Goal: Information Seeking & Learning: Learn about a topic

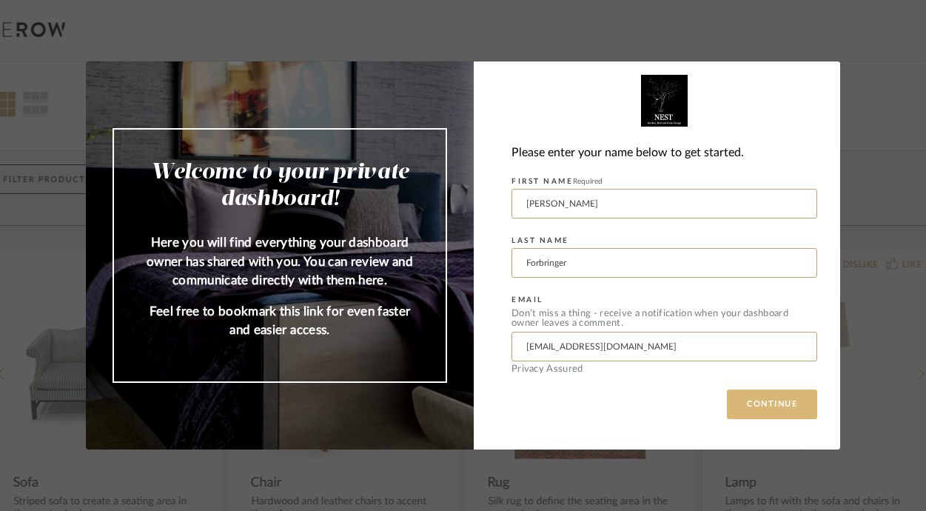
click at [768, 401] on button "CONTINUE" at bounding box center [772, 404] width 90 height 30
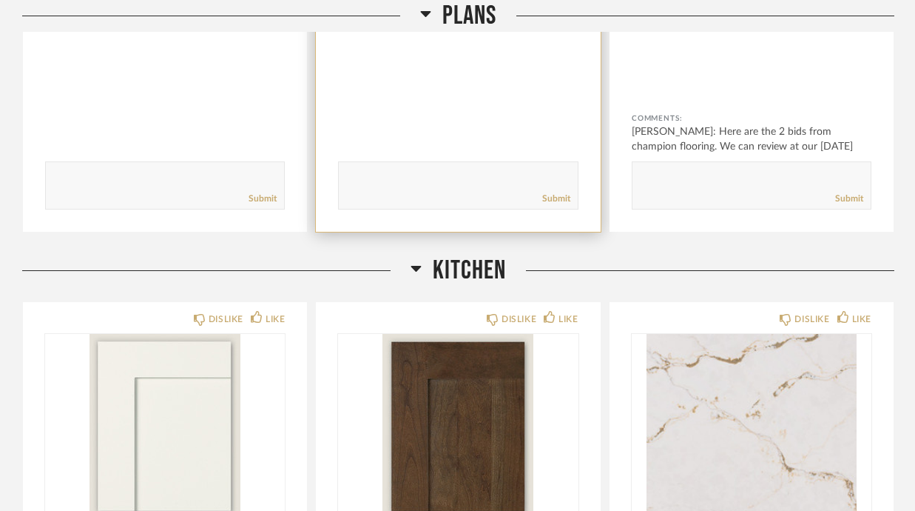
scroll to position [420, 0]
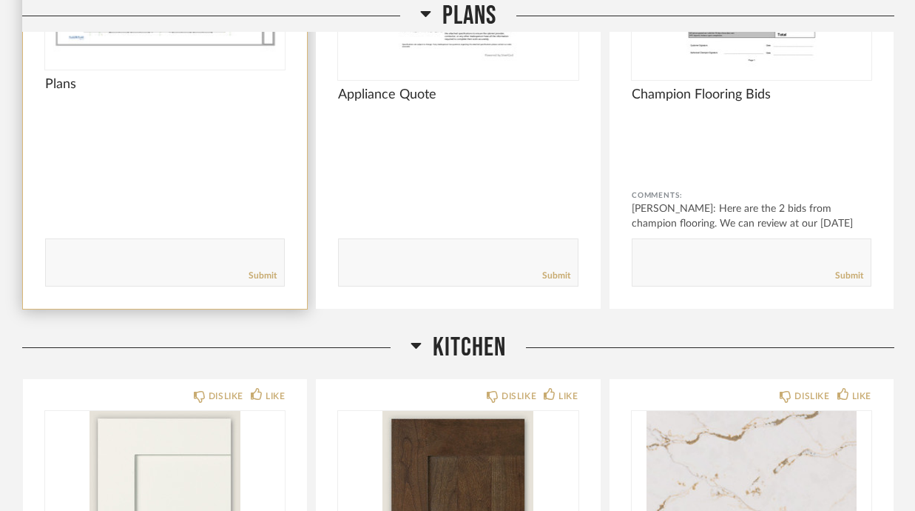
click at [197, 110] on div "Plans" at bounding box center [165, 97] width 240 height 43
click at [0, 0] on img at bounding box center [0, 0] width 0 height 0
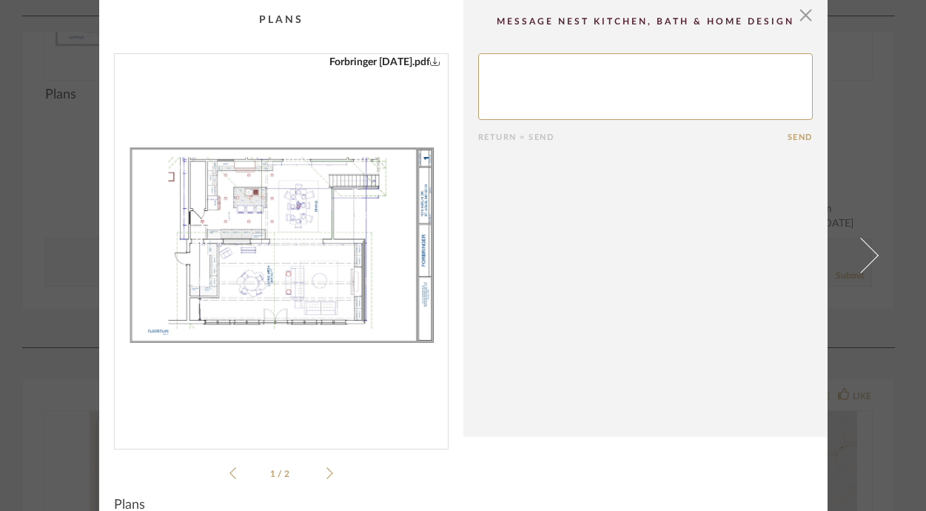
scroll to position [23, 0]
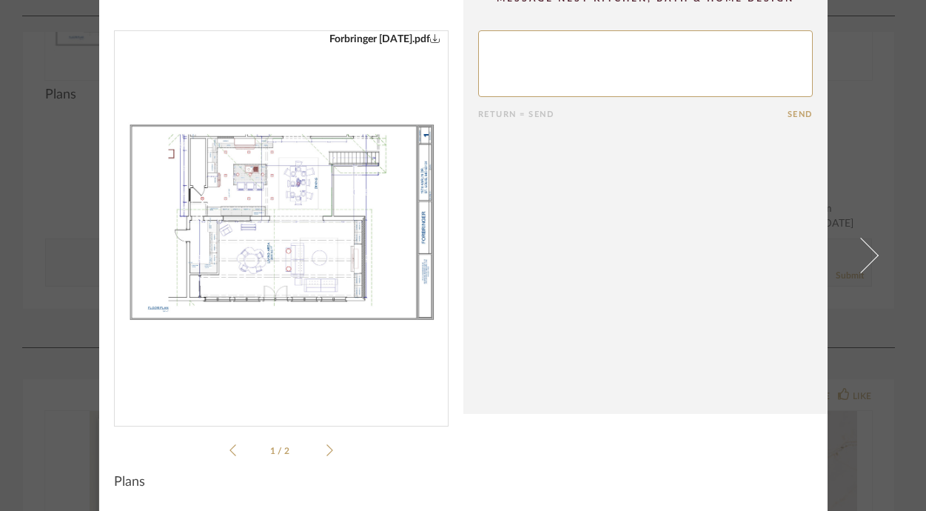
click at [326, 451] on icon at bounding box center [329, 449] width 7 height 13
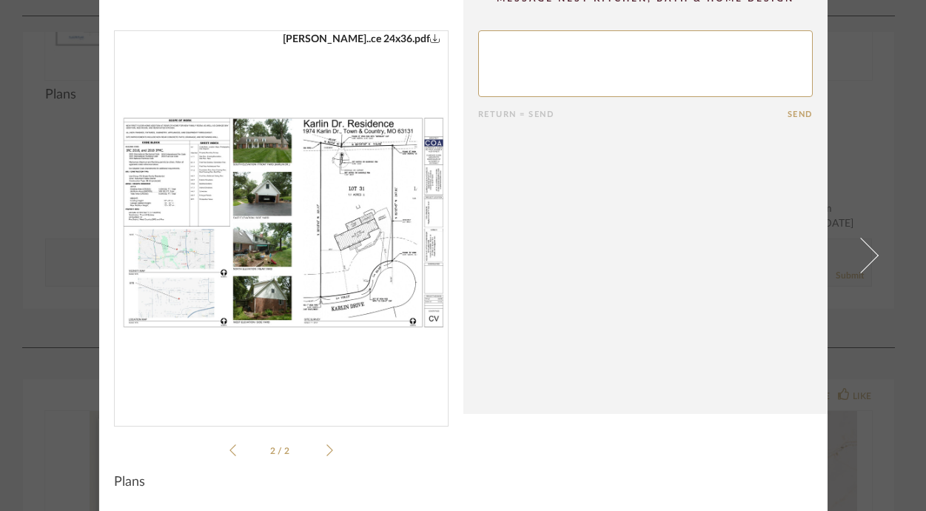
click at [326, 449] on icon at bounding box center [329, 449] width 7 height 13
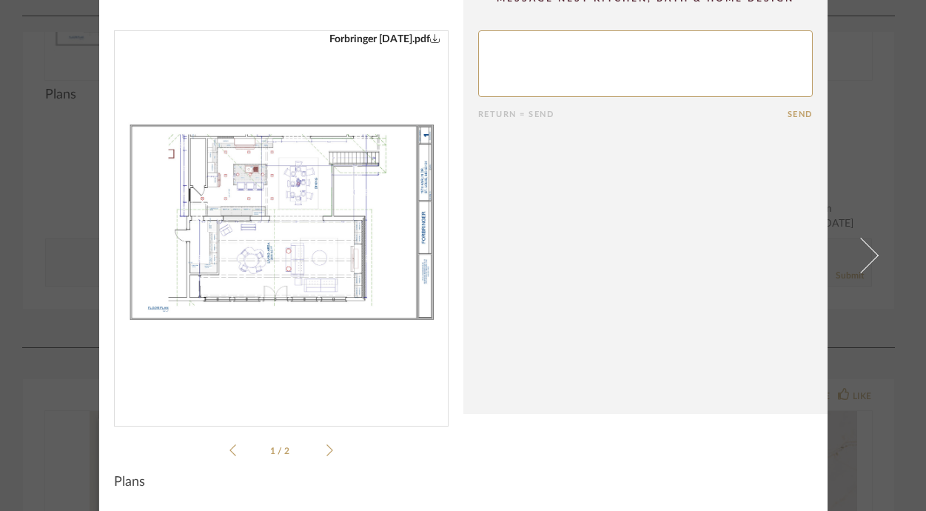
click at [326, 449] on icon at bounding box center [329, 449] width 7 height 13
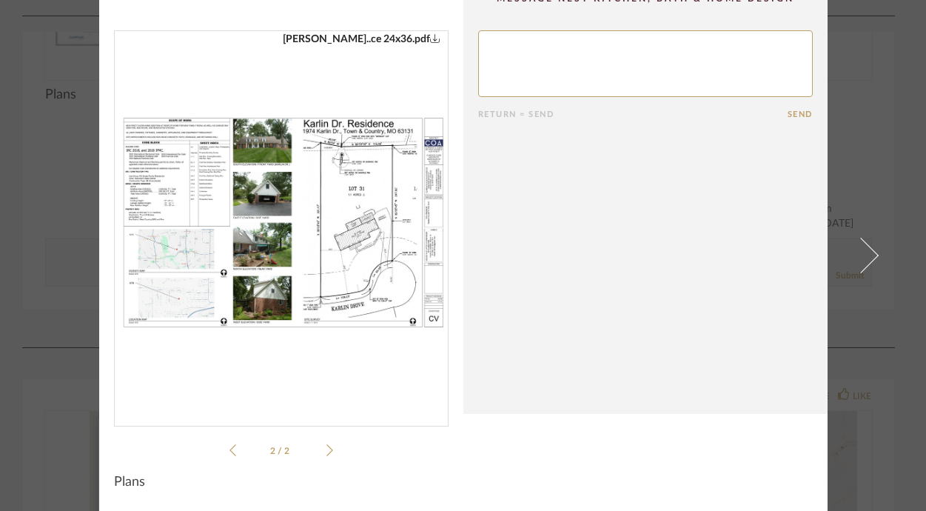
click at [326, 449] on icon at bounding box center [329, 449] width 7 height 13
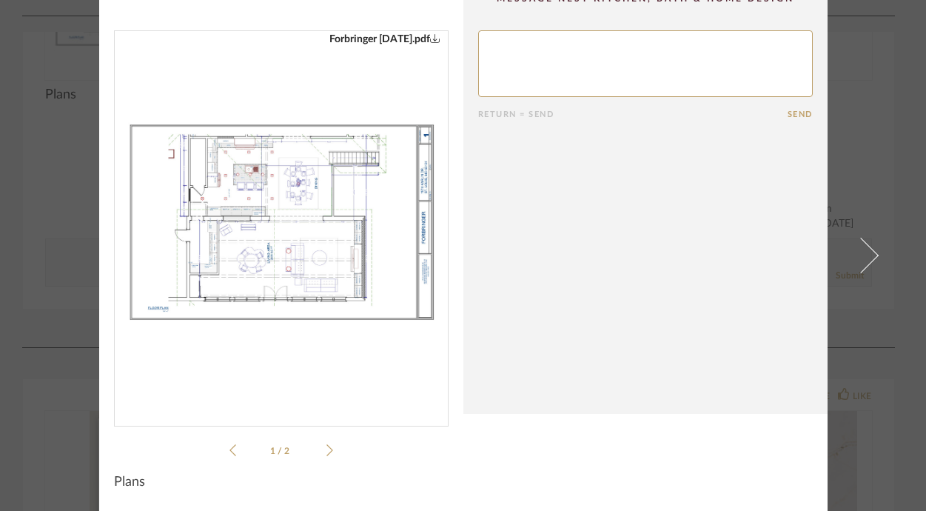
click at [326, 449] on icon at bounding box center [329, 449] width 7 height 13
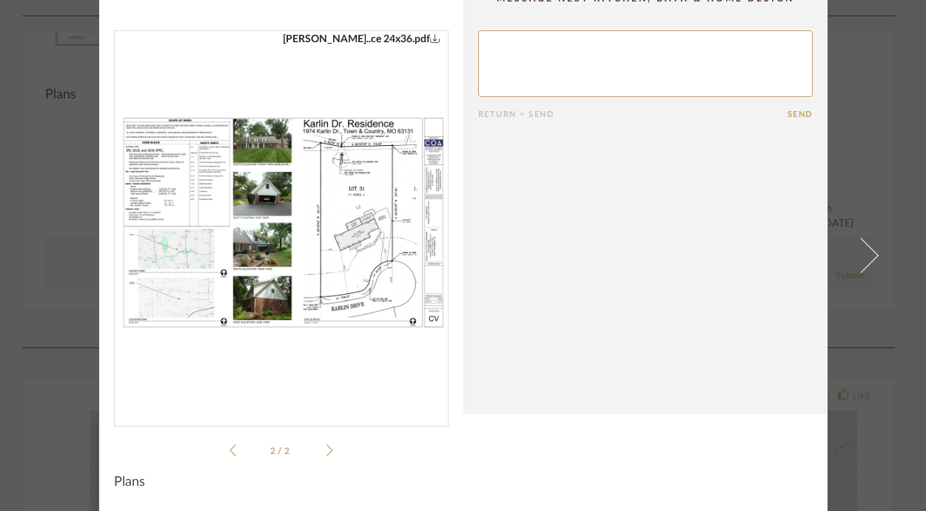
click at [326, 449] on icon at bounding box center [329, 449] width 7 height 13
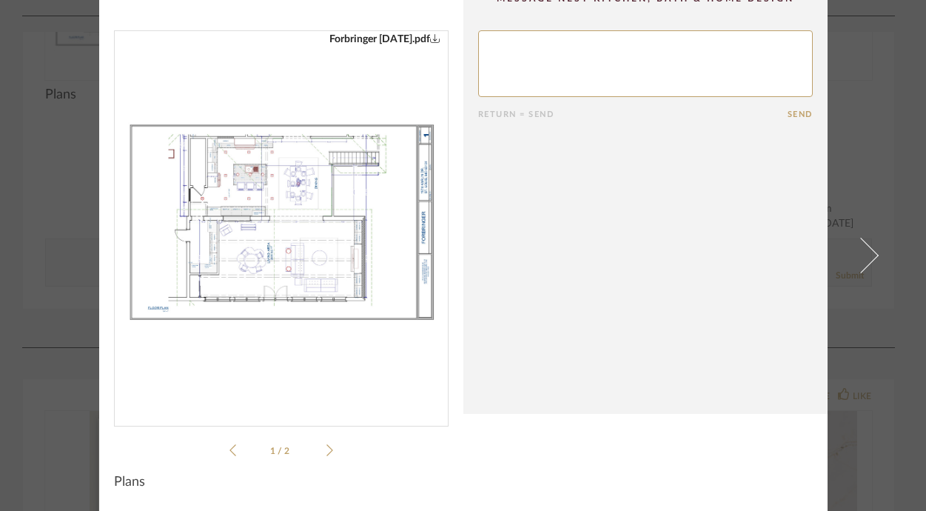
click at [326, 449] on icon at bounding box center [329, 449] width 7 height 13
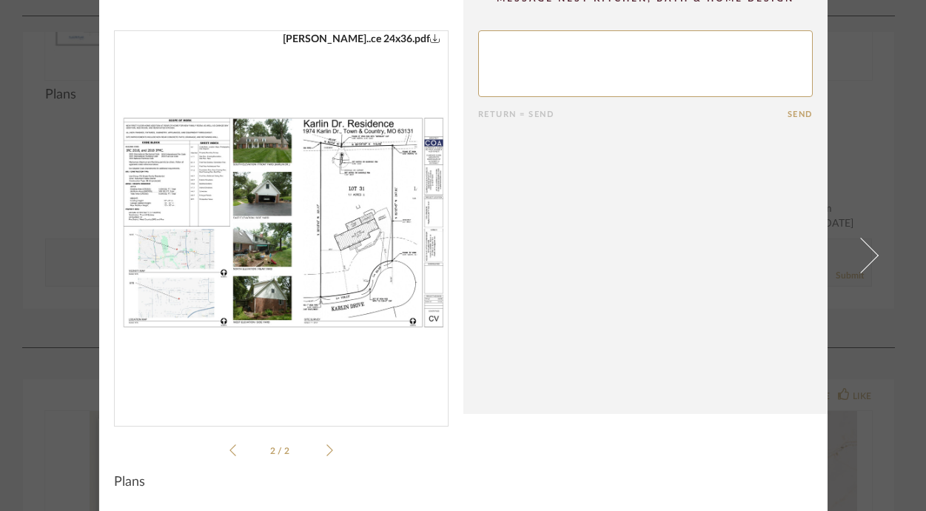
click at [326, 449] on icon at bounding box center [329, 449] width 7 height 13
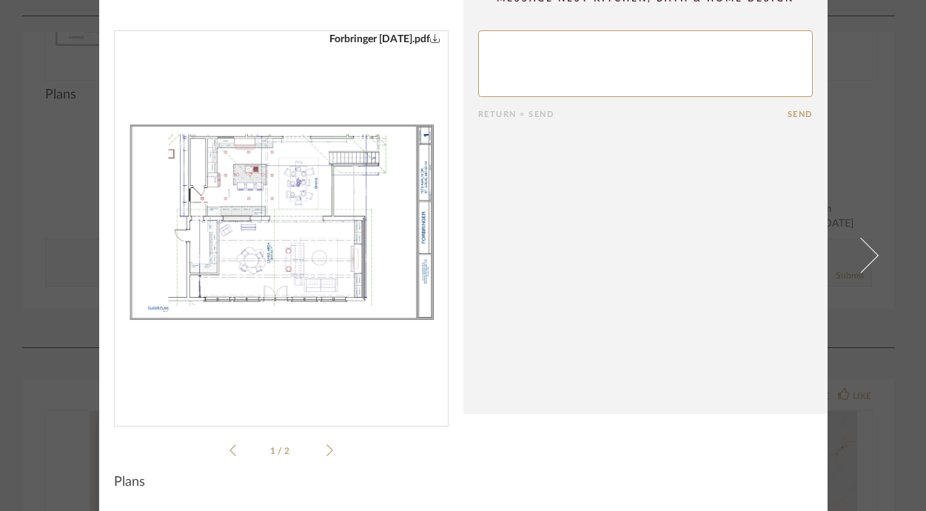
click at [326, 449] on icon at bounding box center [329, 449] width 7 height 13
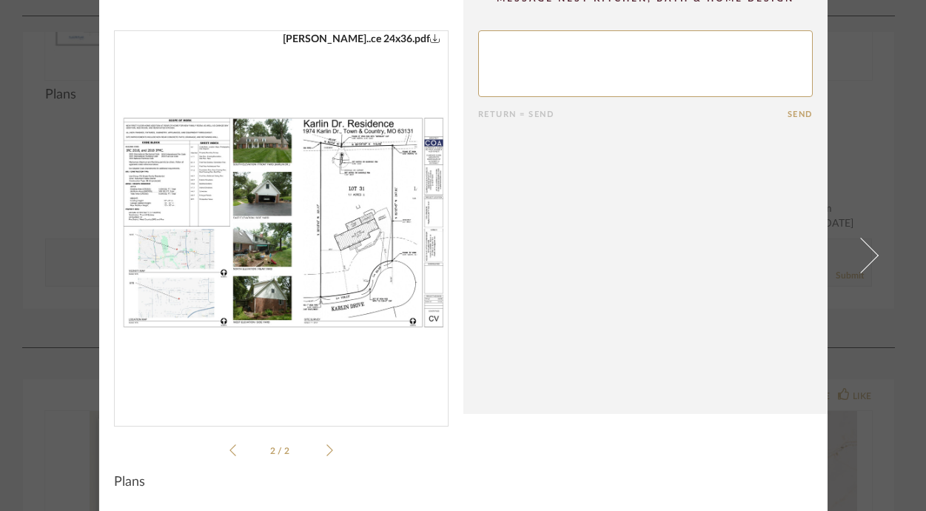
click at [326, 449] on icon at bounding box center [329, 449] width 7 height 13
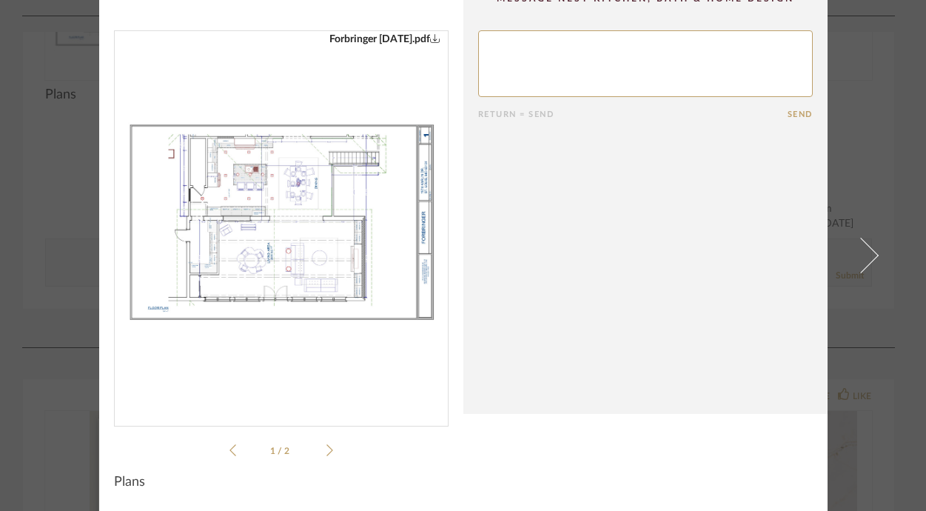
click at [326, 449] on icon at bounding box center [329, 449] width 7 height 13
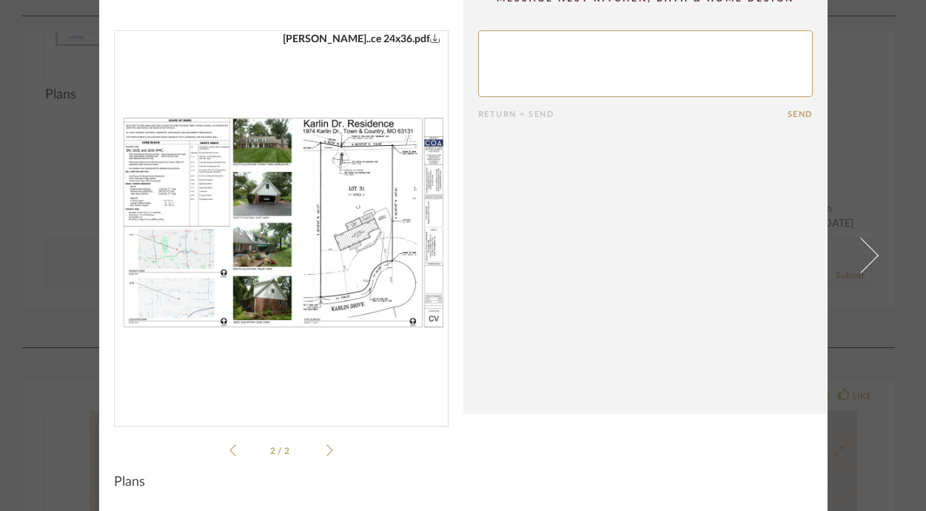
click at [326, 449] on icon at bounding box center [329, 449] width 7 height 13
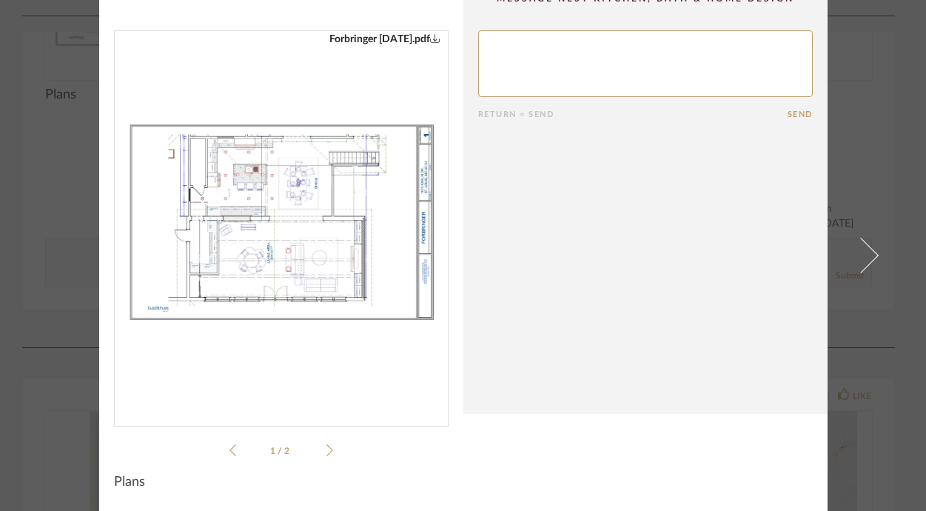
scroll to position [0, 0]
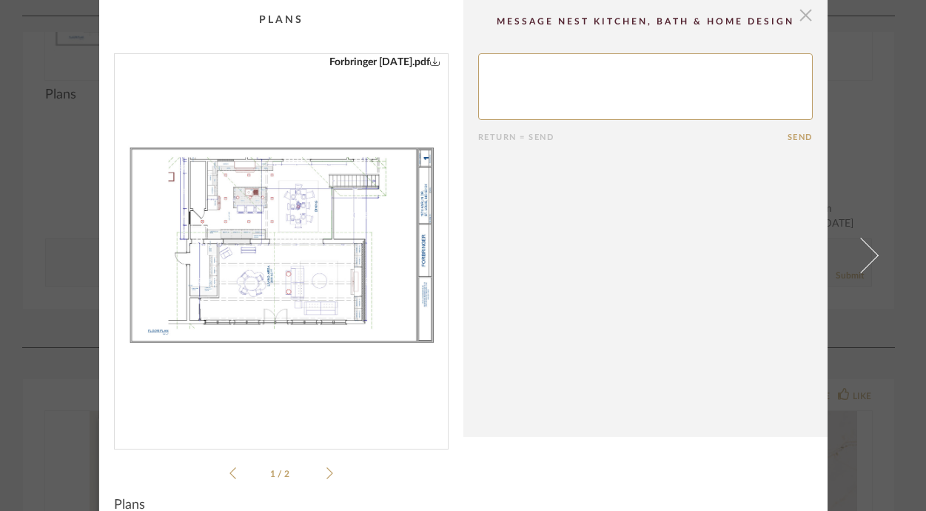
click at [804, 21] on span "button" at bounding box center [806, 15] width 30 height 30
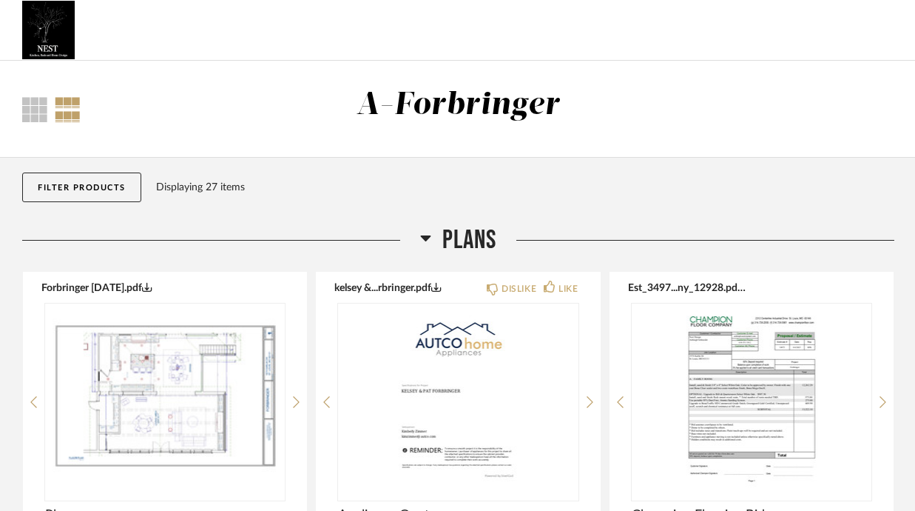
click at [58, 21] on img at bounding box center [48, 30] width 53 height 59
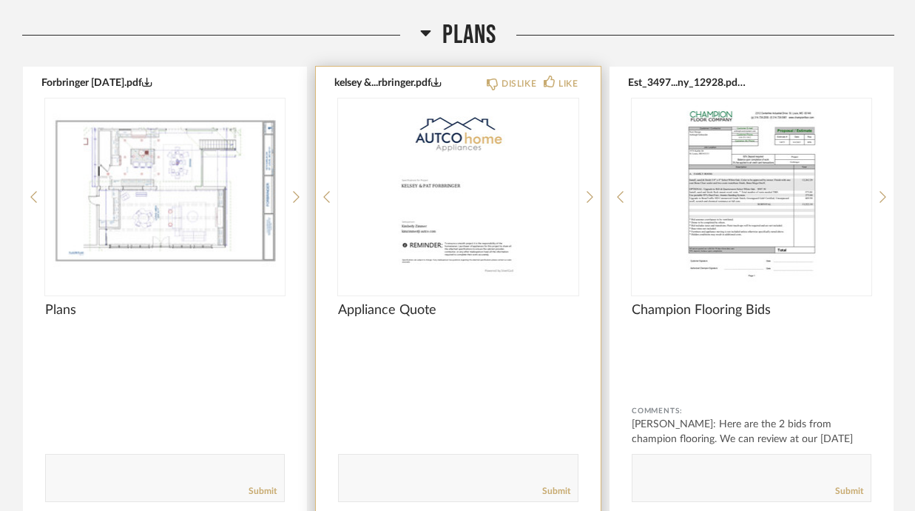
scroll to position [268, 0]
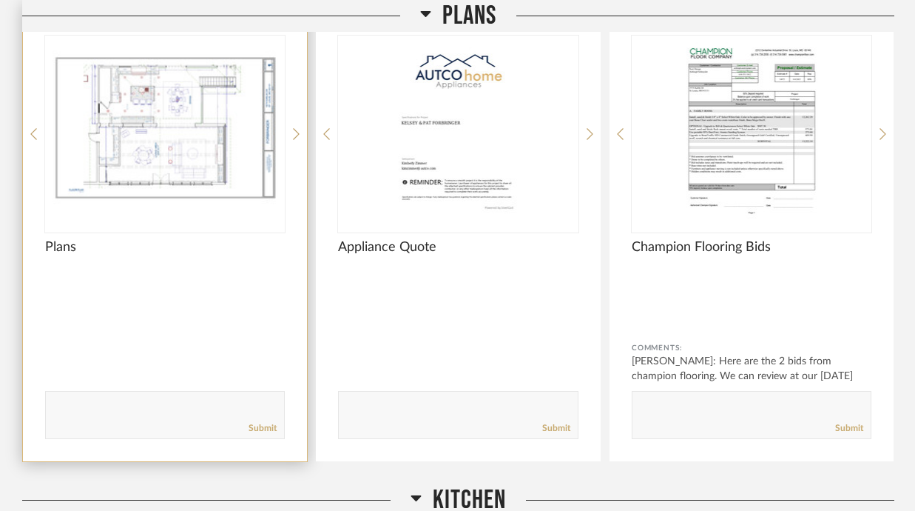
click at [235, 134] on img "0" at bounding box center [165, 128] width 240 height 185
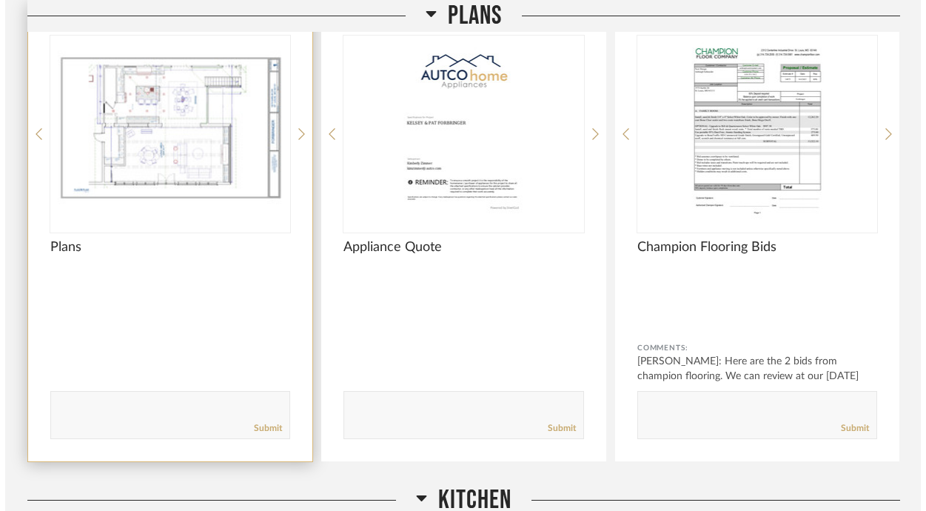
scroll to position [0, 0]
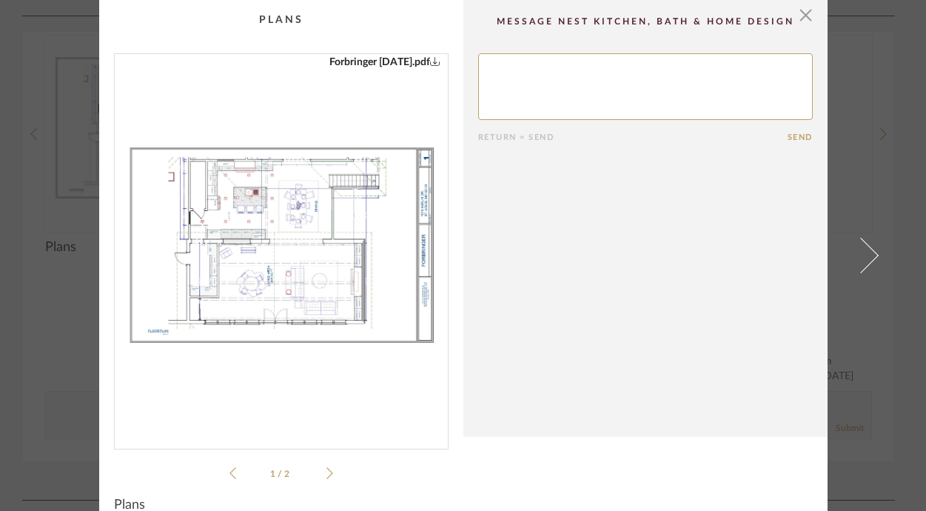
click at [261, 241] on img "0" at bounding box center [281, 245] width 333 height 383
click at [806, 21] on span "button" at bounding box center [806, 15] width 30 height 30
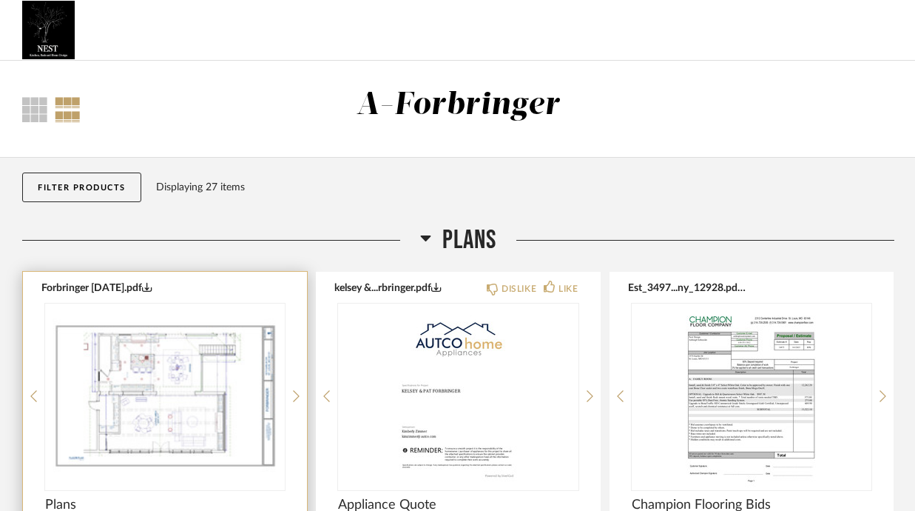
click at [118, 453] on div at bounding box center [165, 395] width 240 height 185
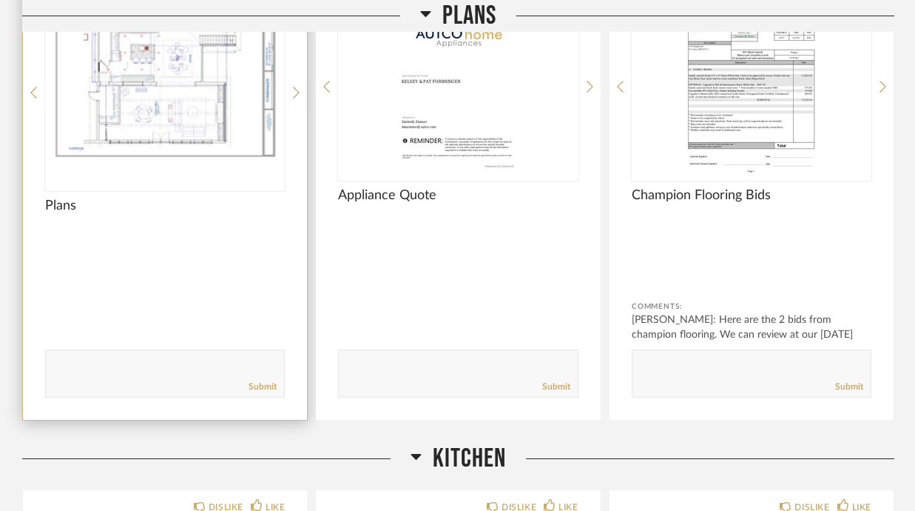
scroll to position [366, 0]
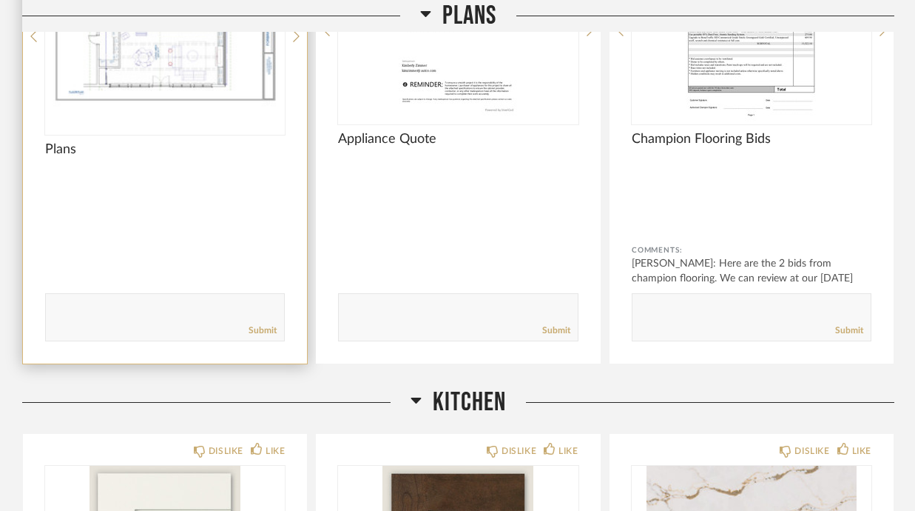
click at [209, 110] on img "0" at bounding box center [165, 30] width 240 height 185
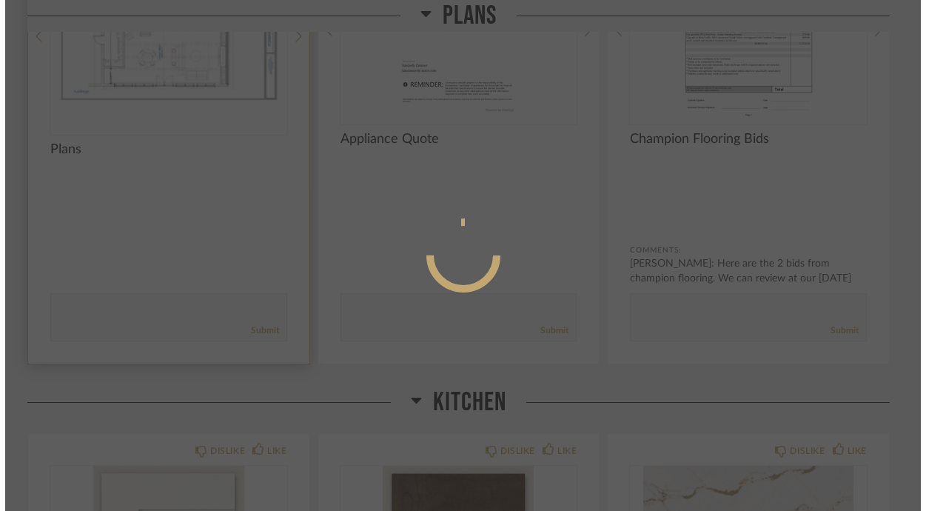
scroll to position [0, 0]
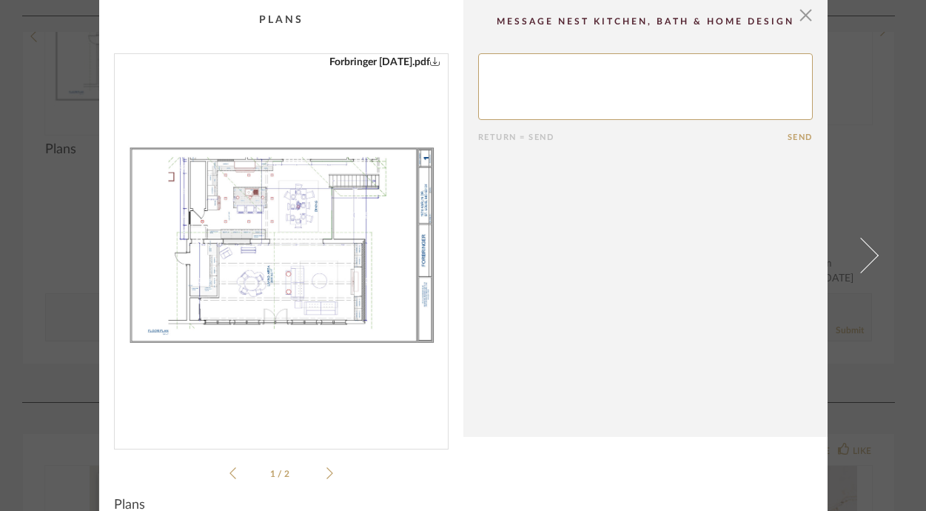
click at [362, 220] on img "0" at bounding box center [281, 245] width 333 height 383
